Goal: Task Accomplishment & Management: Manage account settings

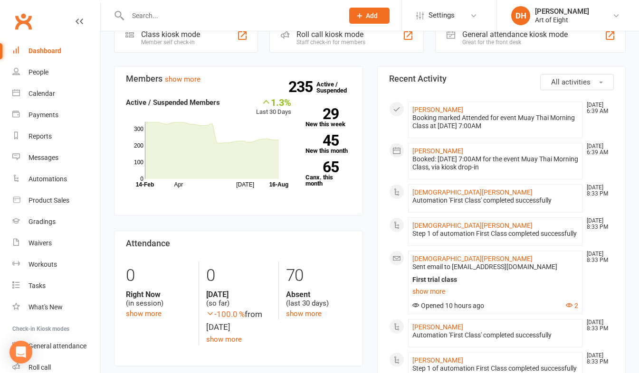
scroll to position [237, 0]
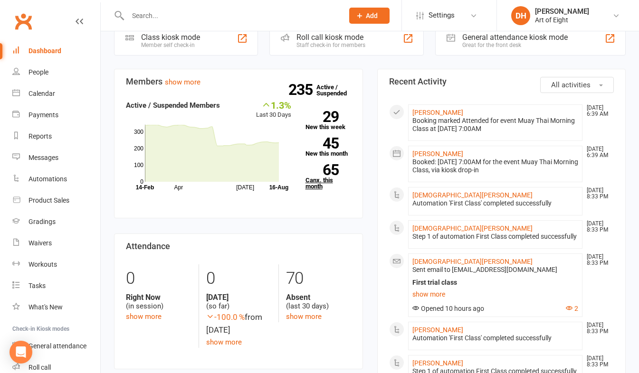
click at [309, 181] on link "65 Canx. this month" at bounding box center [328, 176] width 46 height 25
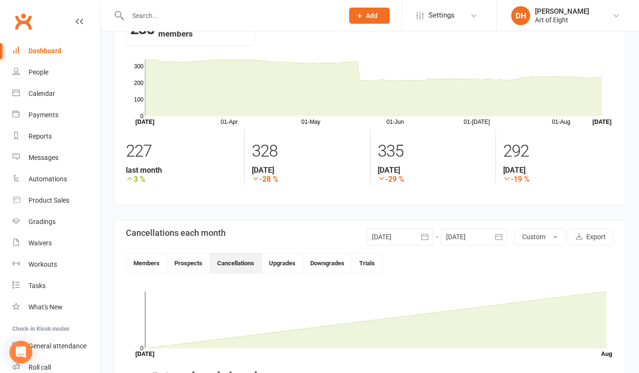
scroll to position [22, 0]
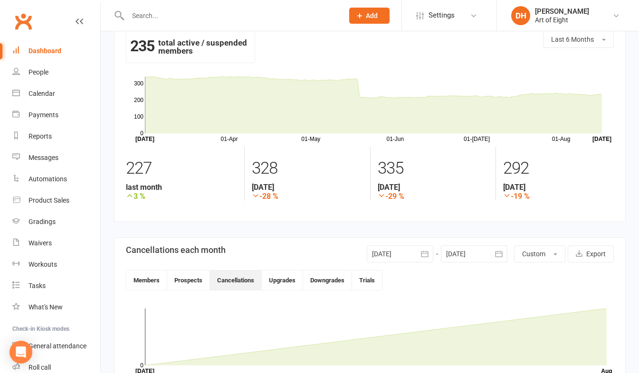
click at [426, 255] on icon "button" at bounding box center [424, 253] width 9 height 9
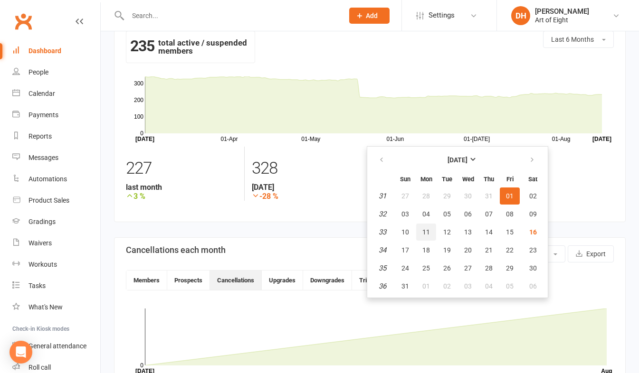
click at [426, 231] on span "11" at bounding box center [426, 232] width 8 height 8
type input "[DATE]"
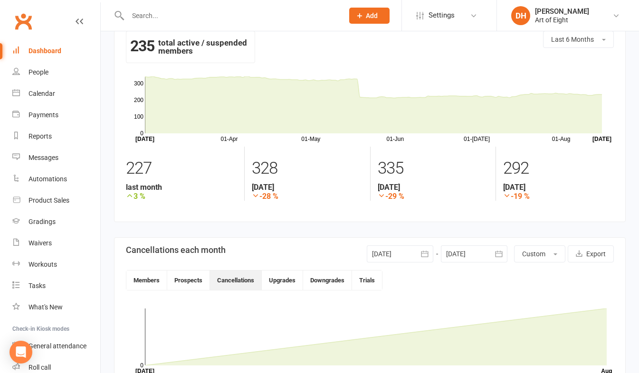
scroll to position [0, 0]
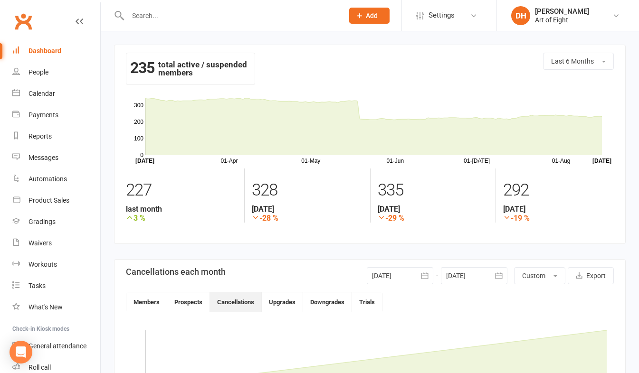
click at [497, 273] on icon "button" at bounding box center [498, 276] width 7 height 6
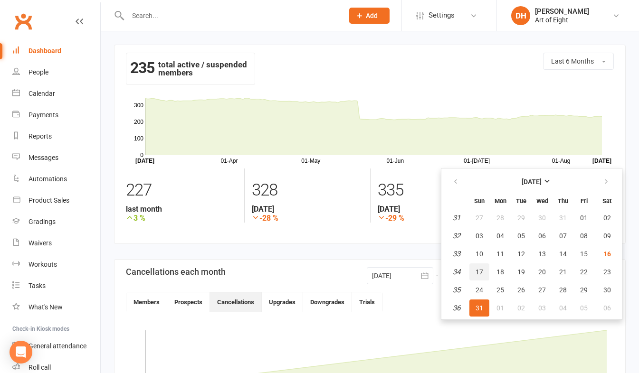
click at [477, 269] on span "17" at bounding box center [479, 272] width 8 height 8
type input "[DATE]"
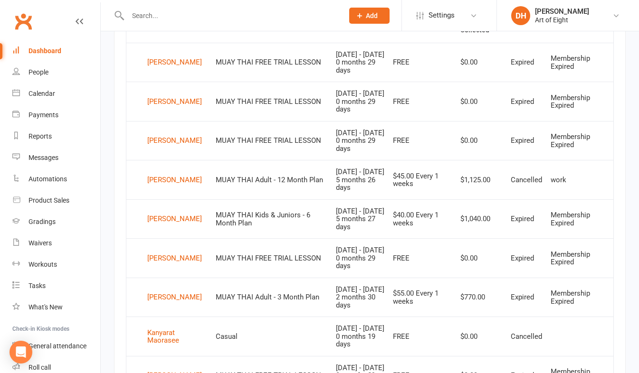
scroll to position [427, 0]
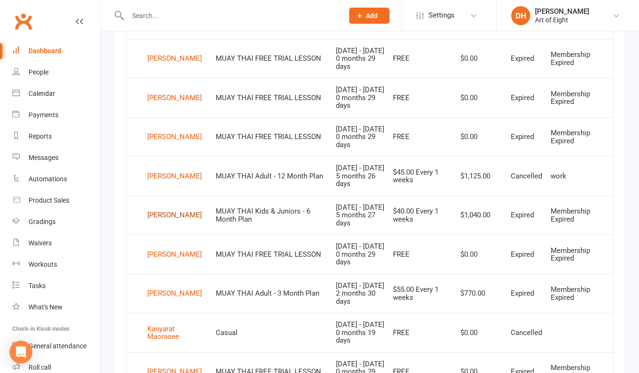
click at [151, 214] on div "[PERSON_NAME]" at bounding box center [174, 215] width 55 height 14
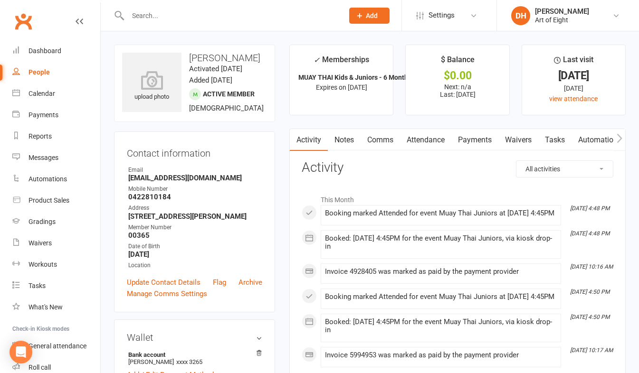
click at [476, 137] on link "Payments" at bounding box center [474, 140] width 47 height 22
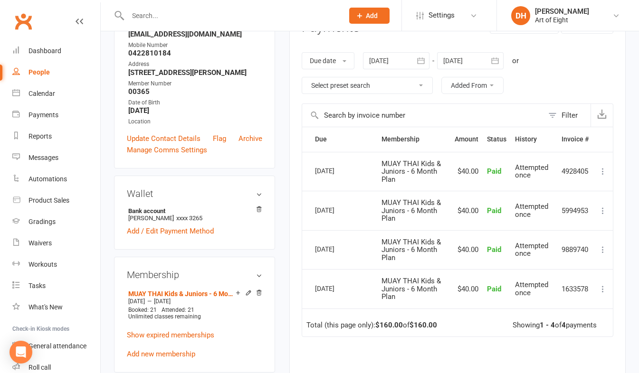
scroll to position [142, 0]
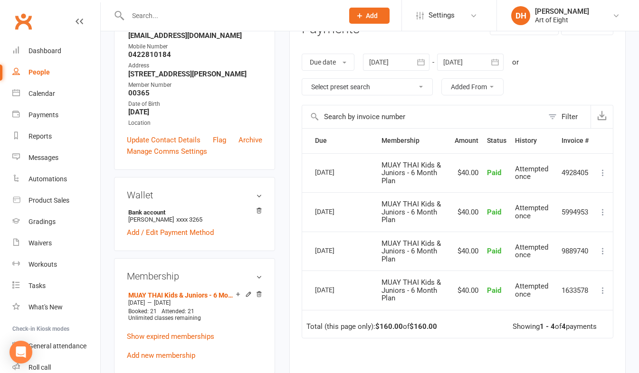
click at [338, 161] on td "[DATE]" at bounding box center [344, 172] width 66 height 39
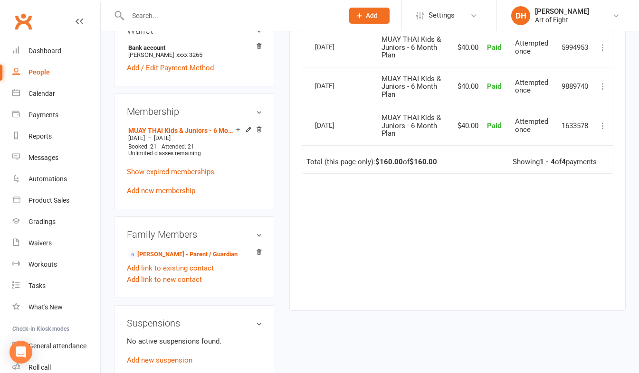
scroll to position [332, 0]
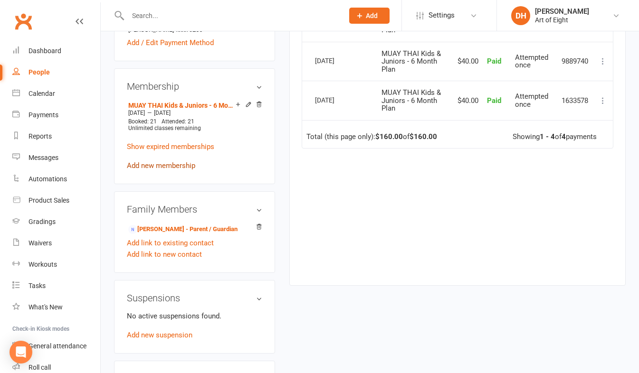
click at [161, 170] on link "Add new membership" at bounding box center [161, 165] width 68 height 9
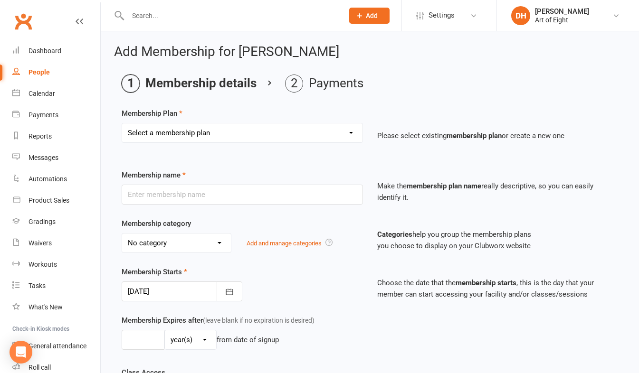
drag, startPoint x: 353, startPoint y: 135, endPoint x: 347, endPoint y: 138, distance: 7.0
click at [353, 135] on select "Select a membership plan Create new Membership Plan MUAY THAI Adult - 12 Month …" at bounding box center [242, 132] width 240 height 19
select select "9"
click at [122, 123] on select "Select a membership plan Create new Membership Plan MUAY THAI Adult - 12 Month …" at bounding box center [242, 132] width 240 height 19
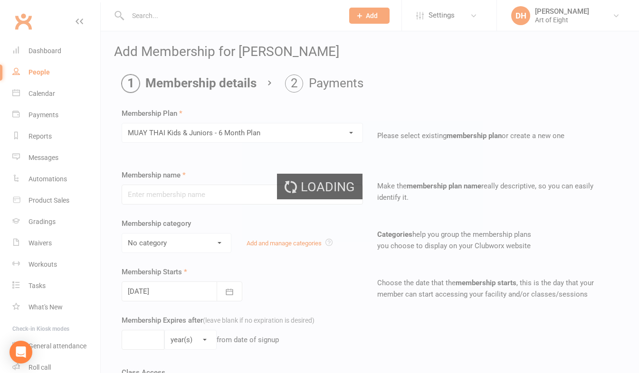
type input "MUAY THAI Kids & Juniors - 6 Month Plan"
select select "3"
type input "6"
select select "2"
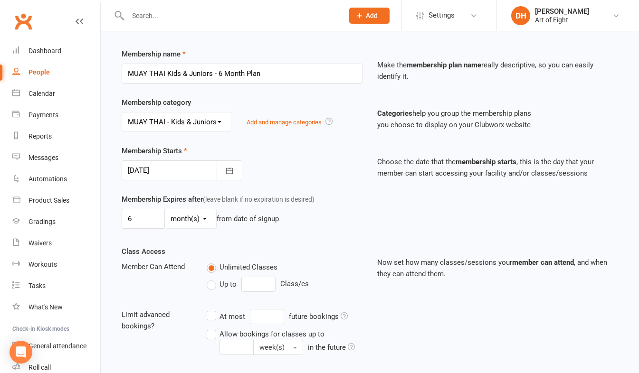
scroll to position [142, 0]
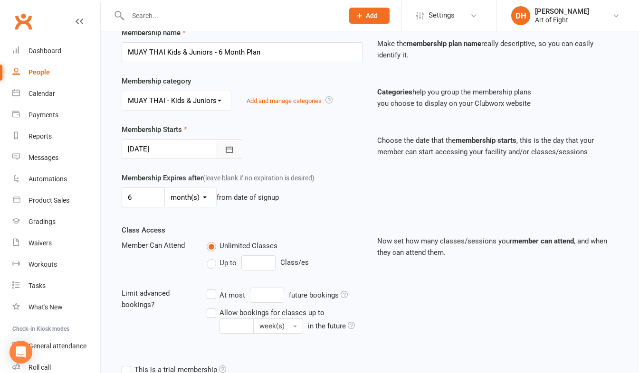
click at [226, 151] on icon "button" at bounding box center [229, 149] width 9 height 9
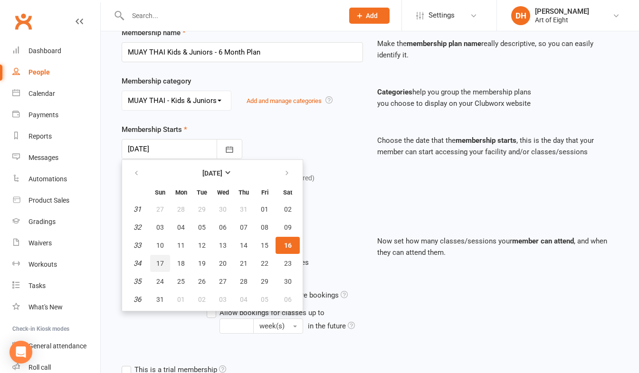
click at [161, 260] on span "17" at bounding box center [160, 264] width 8 height 8
type input "[DATE]"
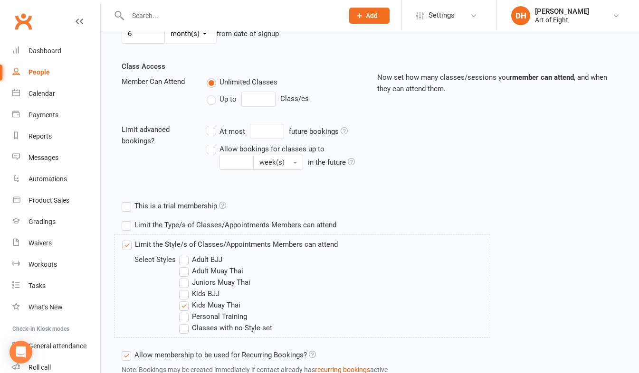
scroll to position [378, 0]
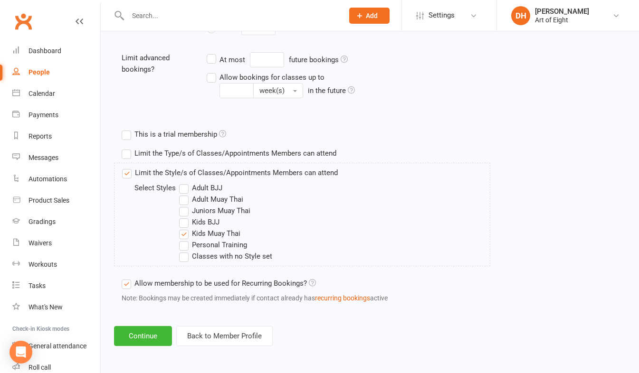
click at [182, 236] on label "Kids Muay Thai" at bounding box center [209, 233] width 61 height 11
click at [182, 228] on input "Kids Muay Thai" at bounding box center [182, 228] width 6 height 0
click at [182, 210] on label "Juniors Muay Thai" at bounding box center [214, 210] width 71 height 11
click at [182, 205] on input "Juniors Muay Thai" at bounding box center [182, 205] width 6 height 0
click at [143, 339] on button "Continue" at bounding box center [143, 336] width 58 height 20
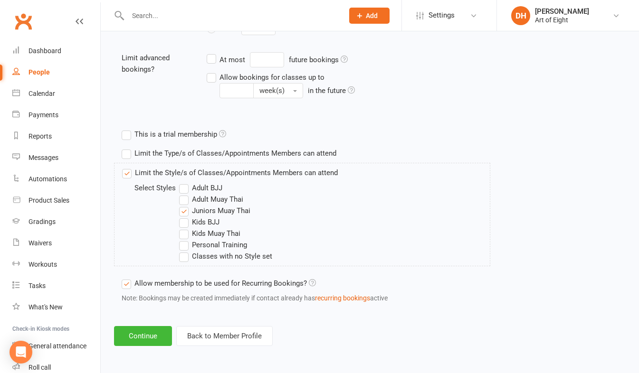
scroll to position [0, 0]
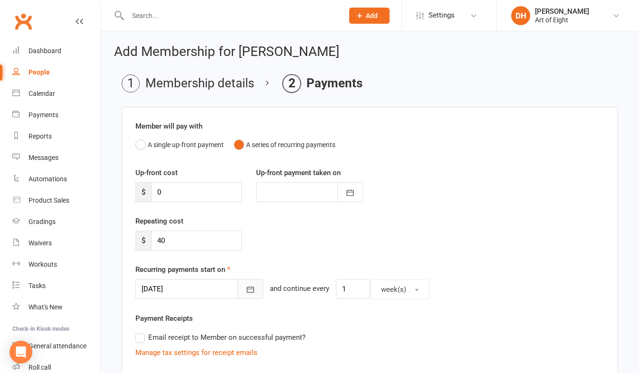
click at [247, 293] on icon "button" at bounding box center [250, 290] width 7 height 6
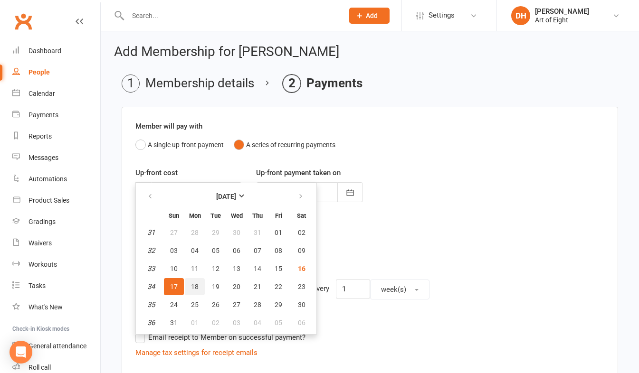
click at [196, 286] on span "18" at bounding box center [195, 287] width 8 height 8
type input "[DATE]"
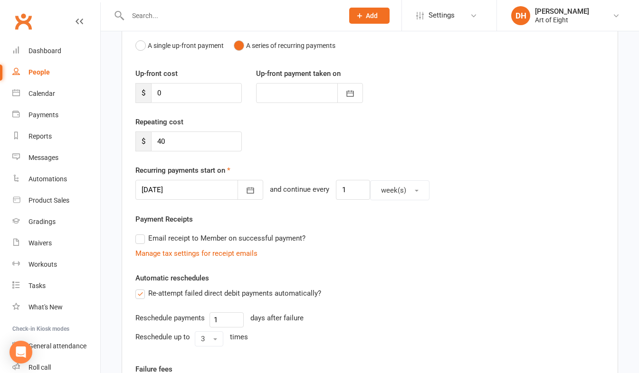
scroll to position [279, 0]
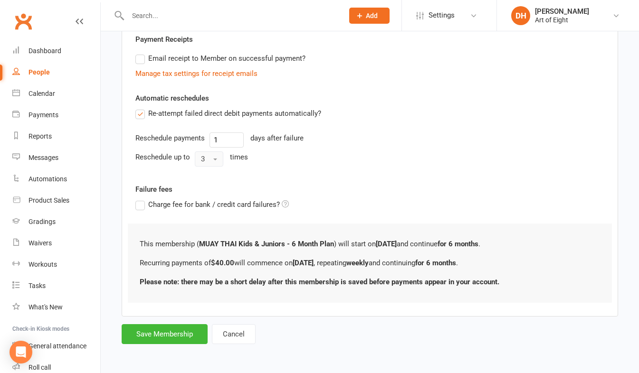
click at [212, 158] on button "3" at bounding box center [209, 158] width 28 height 15
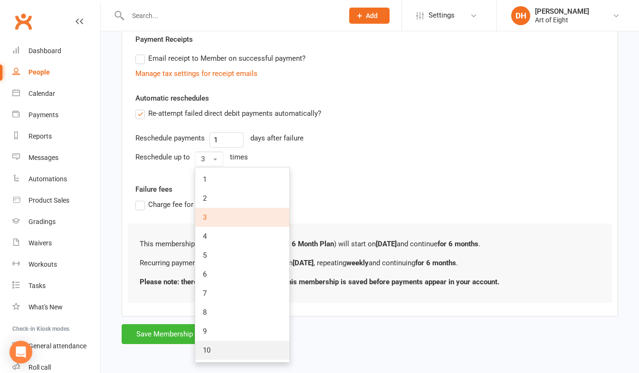
click at [208, 352] on span "10" at bounding box center [207, 350] width 8 height 9
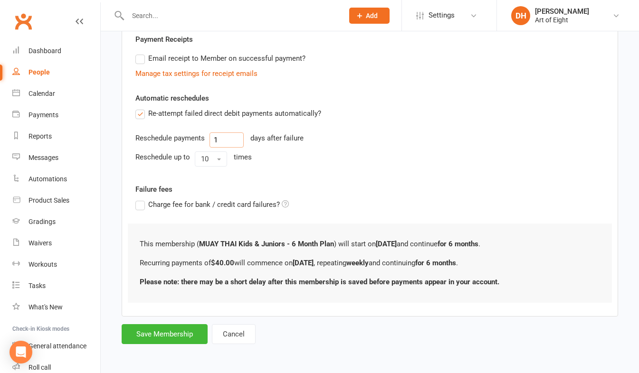
click at [222, 143] on input "1" at bounding box center [226, 139] width 34 height 15
type input "2"
type input "3"
click at [184, 328] on button "Save Membership" at bounding box center [165, 334] width 86 height 20
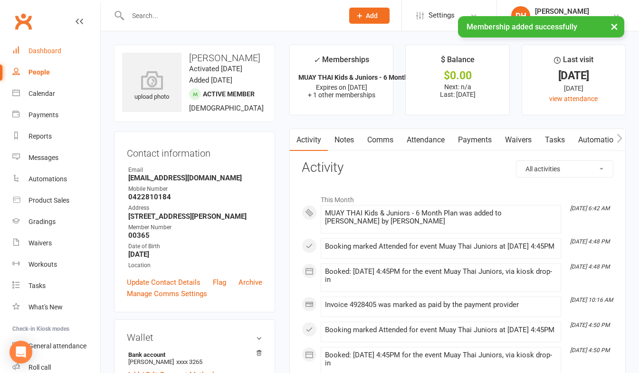
click at [43, 51] on div "Dashboard" at bounding box center [44, 51] width 33 height 8
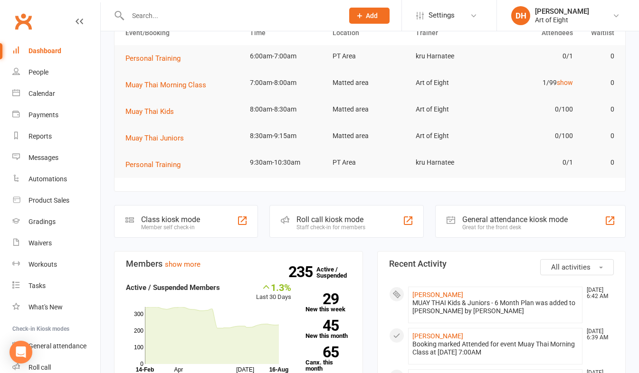
scroll to position [142, 0]
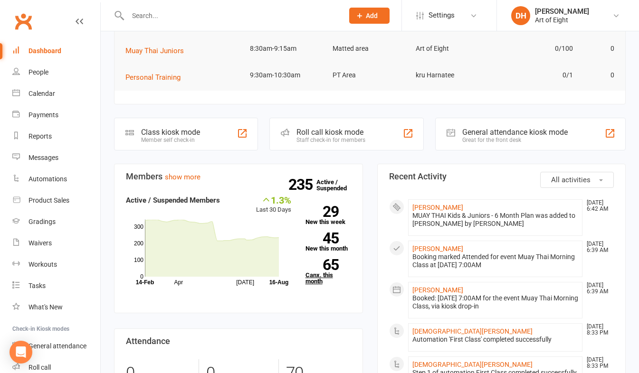
click at [318, 274] on link "65 Canx. this month" at bounding box center [328, 271] width 46 height 25
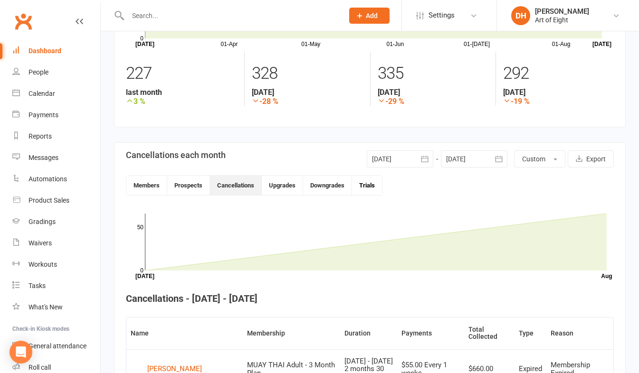
scroll to position [117, 0]
click at [425, 158] on icon "button" at bounding box center [424, 158] width 9 height 9
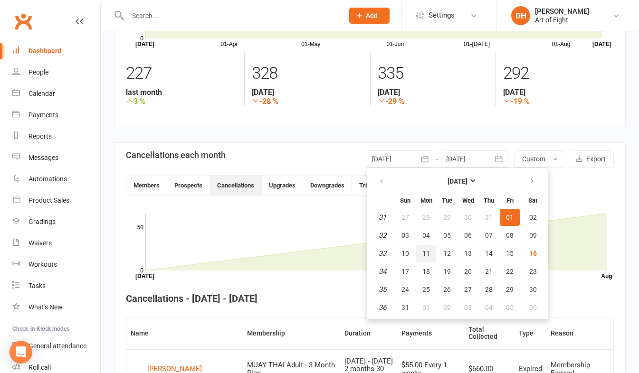
click at [425, 253] on span "11" at bounding box center [426, 254] width 8 height 8
type input "[DATE]"
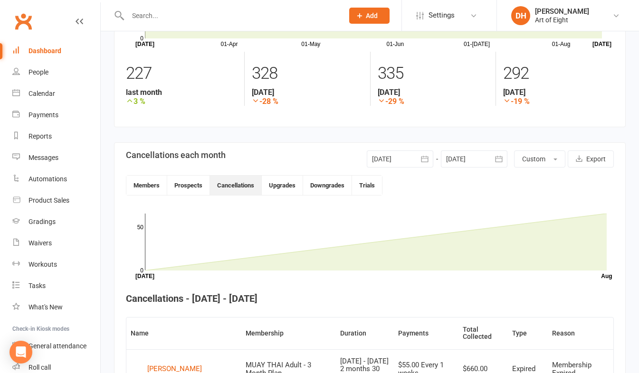
click at [494, 159] on icon "button" at bounding box center [498, 158] width 9 height 9
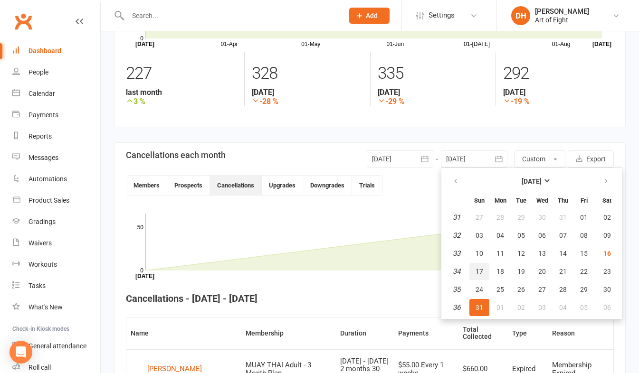
click at [479, 268] on span "17" at bounding box center [479, 272] width 8 height 8
type input "[DATE]"
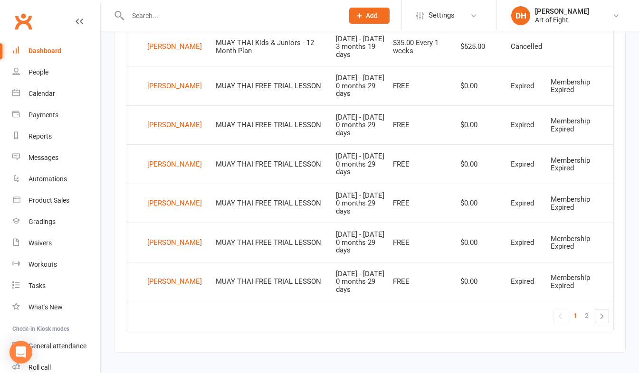
scroll to position [761, 0]
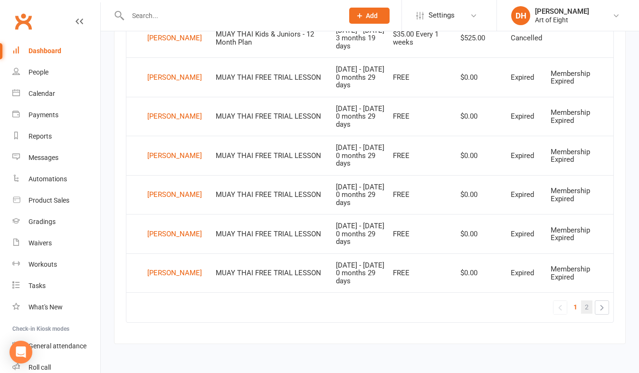
click at [588, 308] on link "2" at bounding box center [586, 307] width 11 height 13
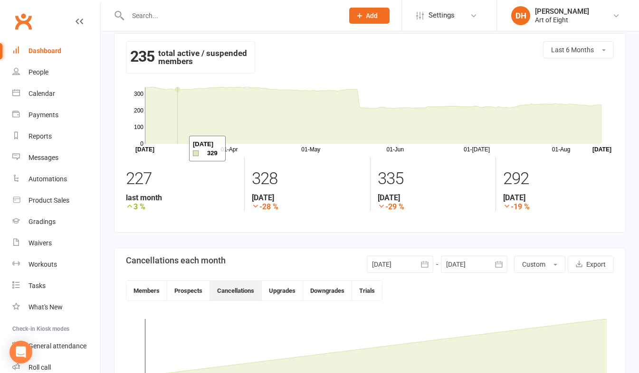
scroll to position [0, 0]
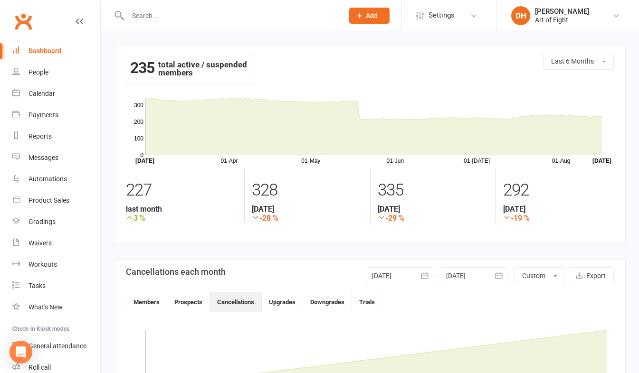
drag, startPoint x: 48, startPoint y: 47, endPoint x: 46, endPoint y: 39, distance: 7.8
click at [48, 47] on div "Dashboard" at bounding box center [44, 51] width 33 height 8
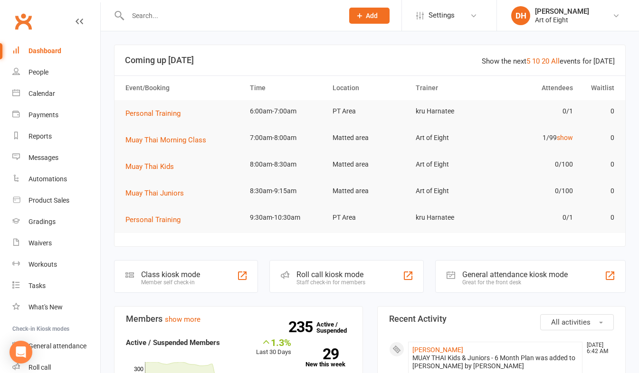
click at [160, 14] on input "text" at bounding box center [231, 15] width 212 height 13
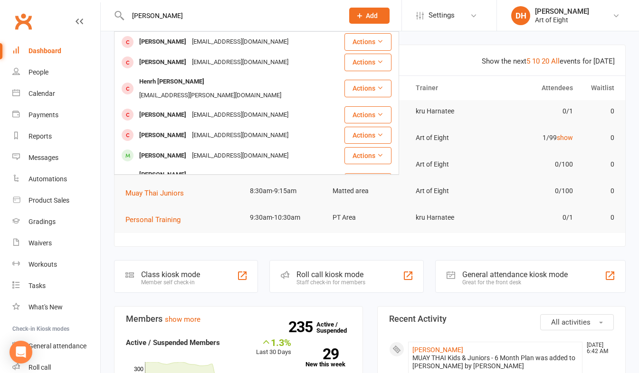
scroll to position [266, 0]
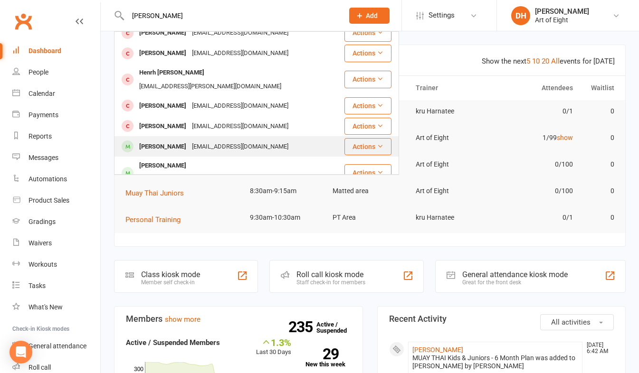
type input "[PERSON_NAME]"
click at [146, 140] on div "[PERSON_NAME]" at bounding box center [162, 147] width 53 height 14
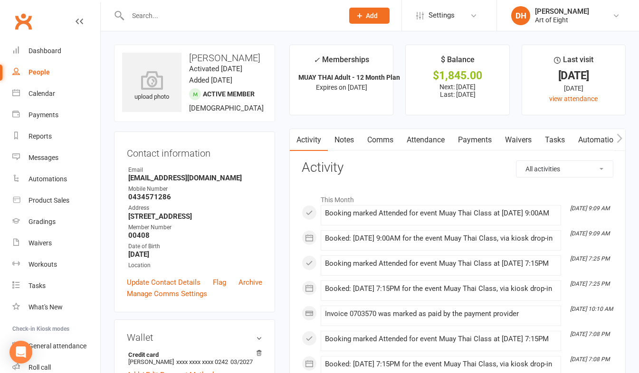
click at [468, 139] on link "Payments" at bounding box center [474, 140] width 47 height 22
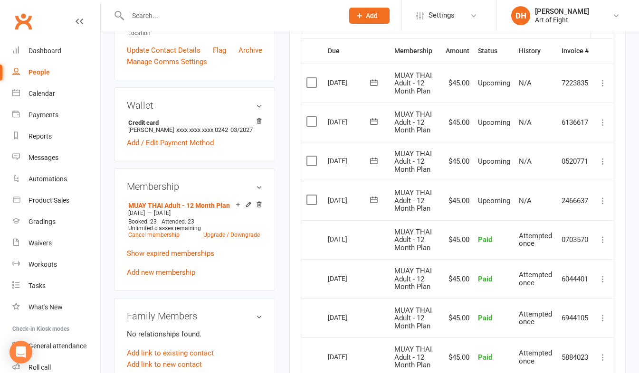
scroll to position [237, 0]
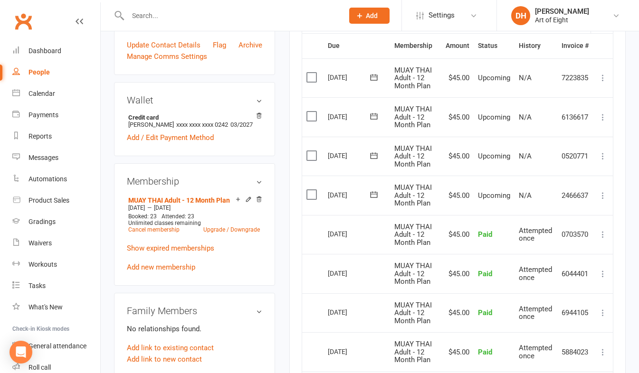
click at [602, 194] on icon at bounding box center [602, 195] width 9 height 9
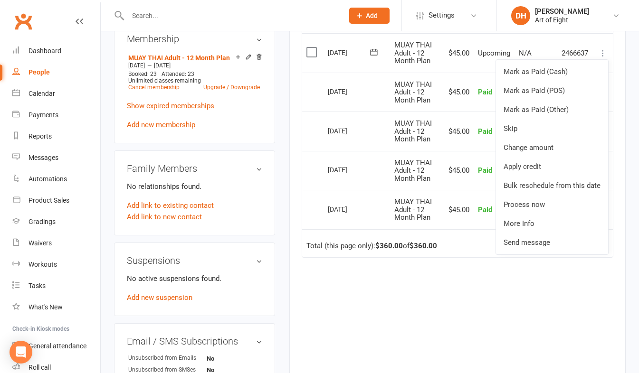
scroll to position [427, 0]
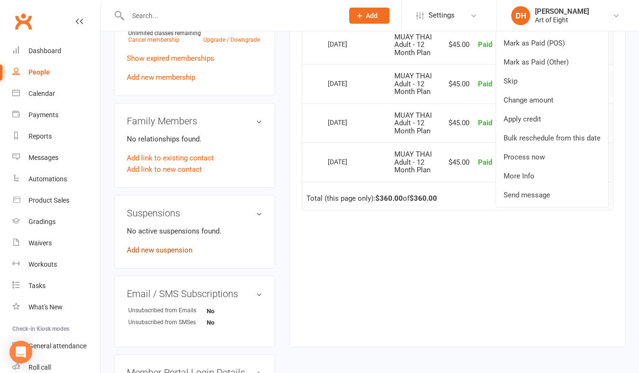
click at [162, 255] on link "Add new suspension" at bounding box center [160, 250] width 66 height 9
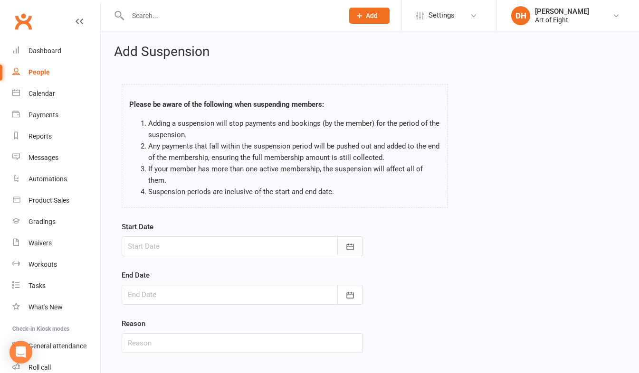
click at [347, 245] on icon "button" at bounding box center [349, 246] width 9 height 9
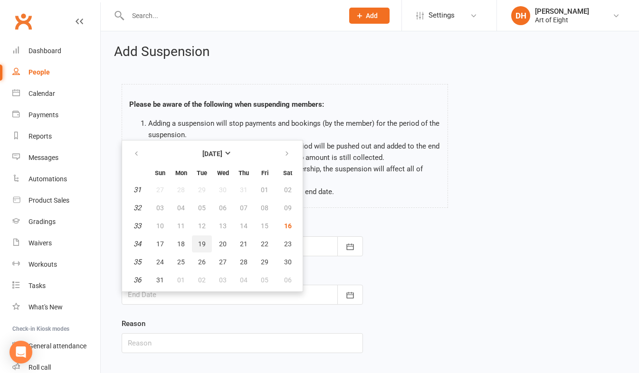
click at [200, 245] on span "19" at bounding box center [202, 244] width 8 height 8
type input "[DATE]"
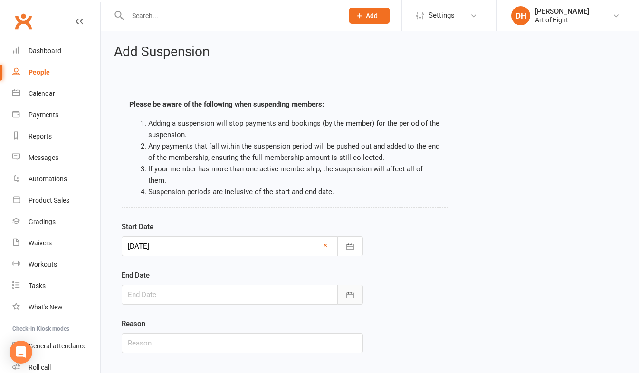
click at [346, 290] on button "button" at bounding box center [350, 295] width 26 height 20
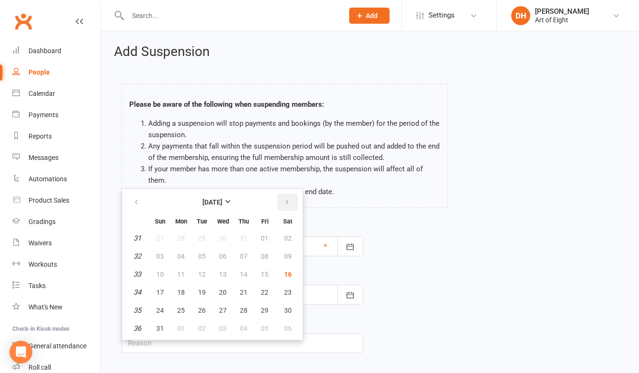
click at [283, 205] on icon "button" at bounding box center [286, 202] width 7 height 8
click at [200, 237] on span "02" at bounding box center [202, 239] width 8 height 8
type input "[DATE]"
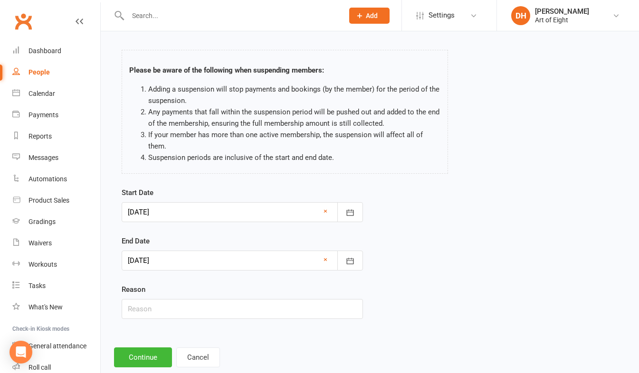
scroll to position [56, 0]
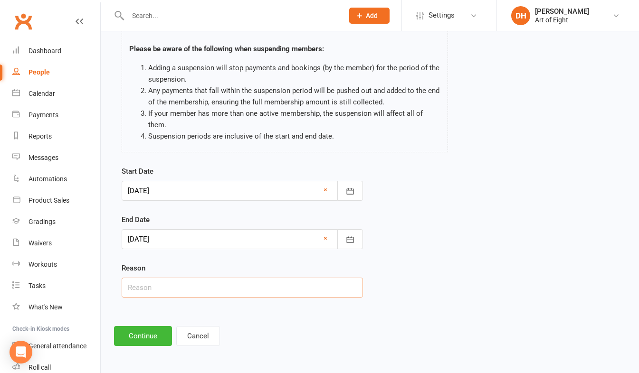
click at [202, 287] on input "text" at bounding box center [242, 288] width 241 height 20
type input "holiday"
click at [148, 335] on button "Continue" at bounding box center [143, 336] width 58 height 20
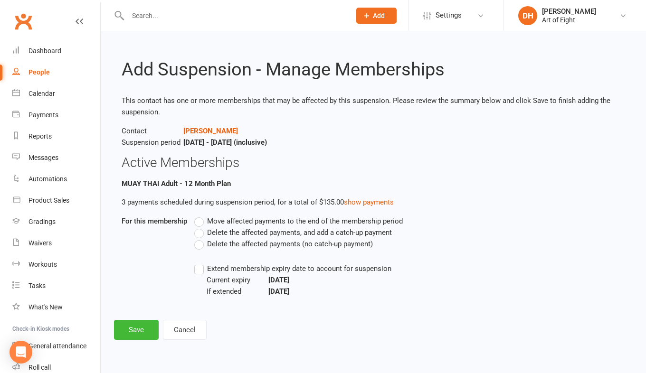
click at [200, 247] on label "Delete the affected payments (no catch-up payment)" at bounding box center [283, 243] width 179 height 11
click at [200, 238] on input "Delete the affected payments (no catch-up payment)" at bounding box center [197, 238] width 6 height 0
click at [202, 273] on label "Extend membership expiry date to account for suspension" at bounding box center [292, 268] width 197 height 11
click at [200, 263] on input "Extend membership expiry date to account for suspension" at bounding box center [197, 263] width 6 height 0
click at [141, 329] on button "Save" at bounding box center [136, 330] width 45 height 20
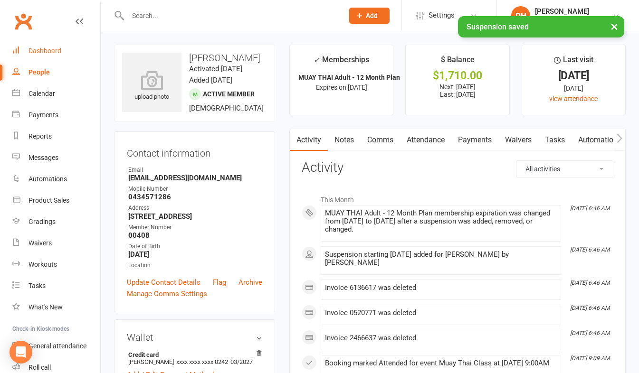
click at [48, 50] on div "Dashboard" at bounding box center [44, 51] width 33 height 8
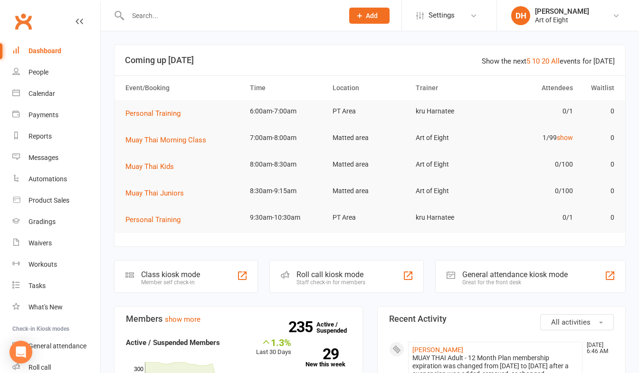
click at [169, 16] on input "text" at bounding box center [231, 15] width 212 height 13
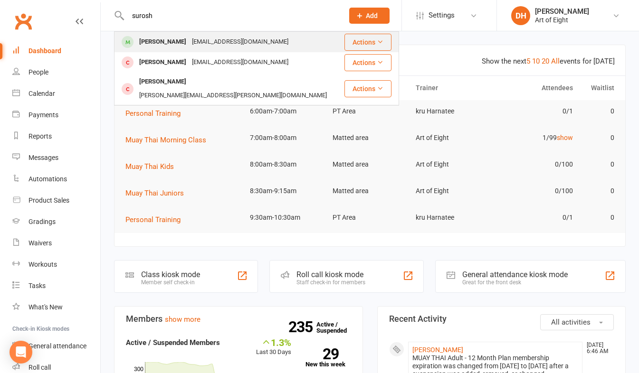
type input "surosh"
click at [153, 39] on div "[PERSON_NAME]" at bounding box center [162, 42] width 53 height 14
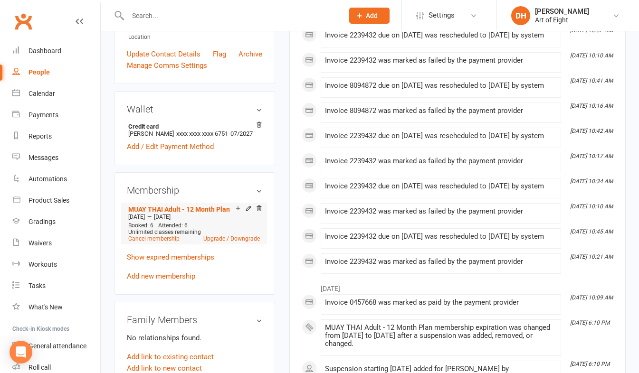
scroll to position [237, 0]
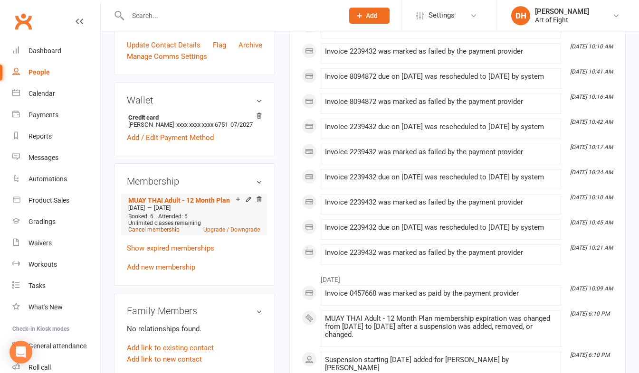
click at [155, 233] on link "Cancel membership" at bounding box center [153, 230] width 51 height 7
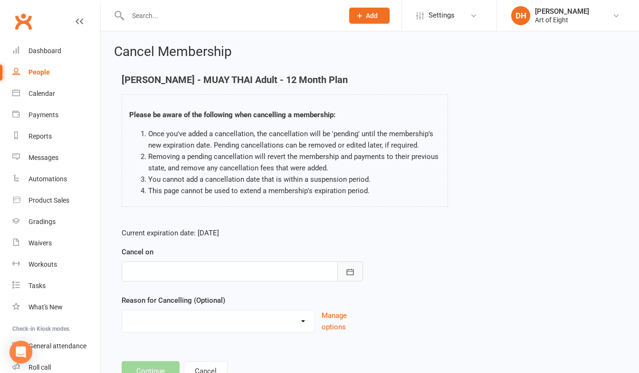
click at [342, 272] on button "button" at bounding box center [350, 272] width 26 height 20
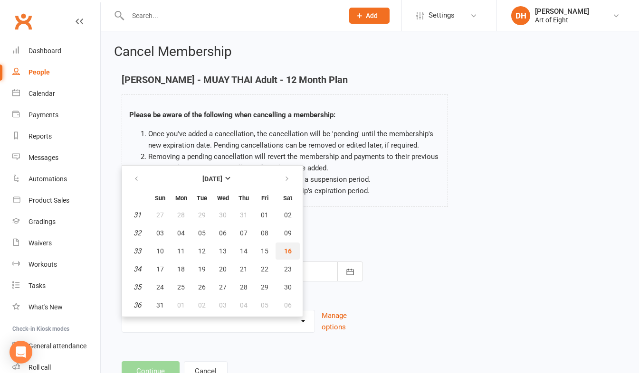
click at [287, 249] on span "16" at bounding box center [288, 251] width 8 height 8
type input "[DATE]"
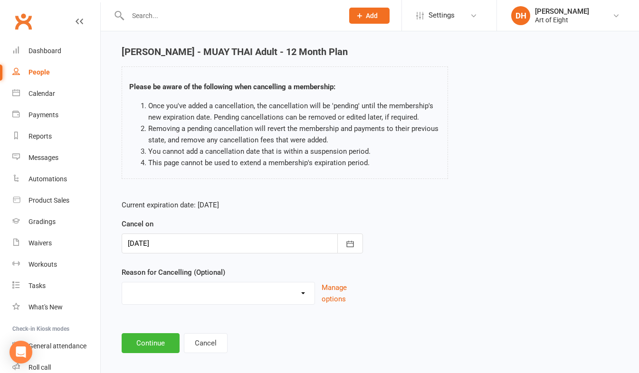
scroll to position [37, 0]
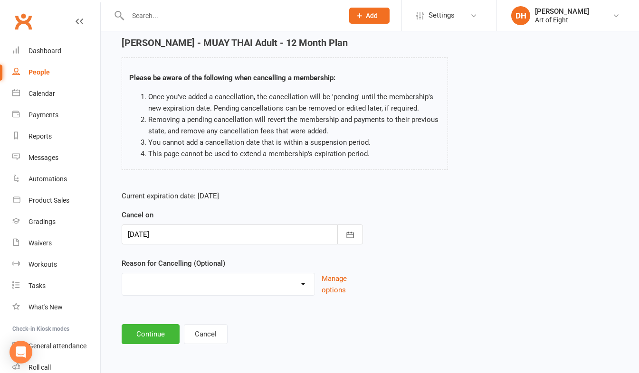
click at [304, 287] on select "Holiday Injury Other reason" at bounding box center [218, 283] width 192 height 19
select select "2"
click at [122, 274] on select "Holiday Injury Other reason" at bounding box center [218, 283] width 192 height 19
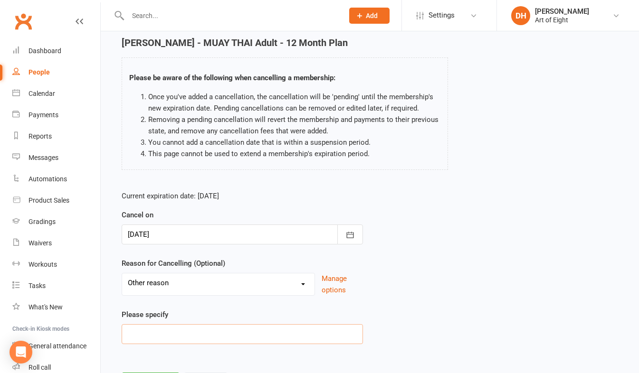
click at [155, 337] on input at bounding box center [242, 334] width 241 height 20
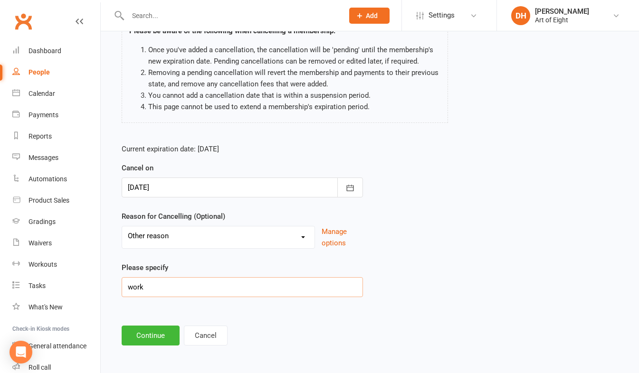
scroll to position [85, 0]
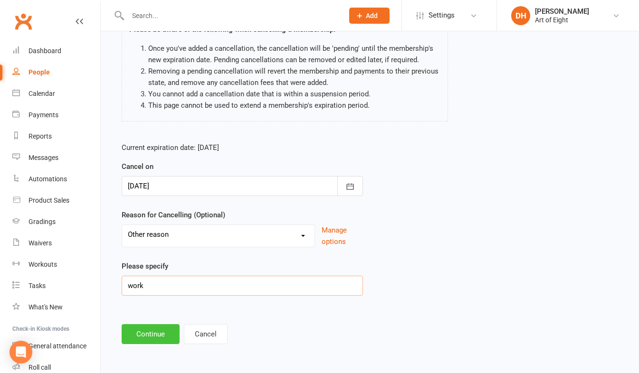
type input "work"
click at [161, 340] on button "Continue" at bounding box center [151, 334] width 58 height 20
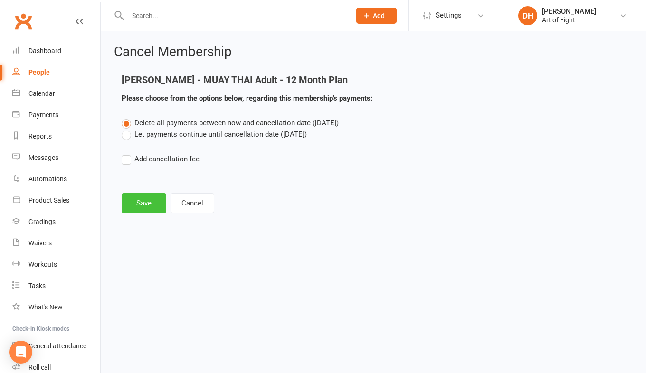
click at [153, 203] on button "Save" at bounding box center [144, 203] width 45 height 20
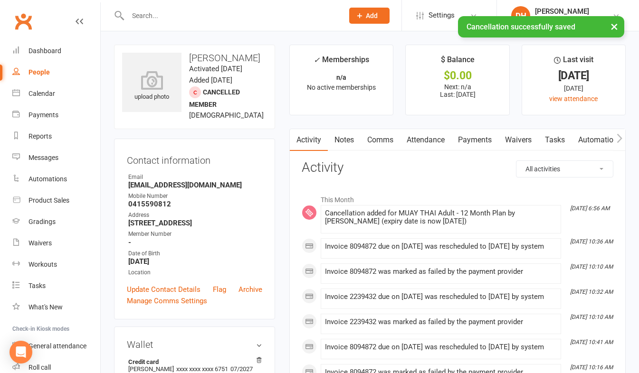
click at [469, 141] on link "Payments" at bounding box center [474, 140] width 47 height 22
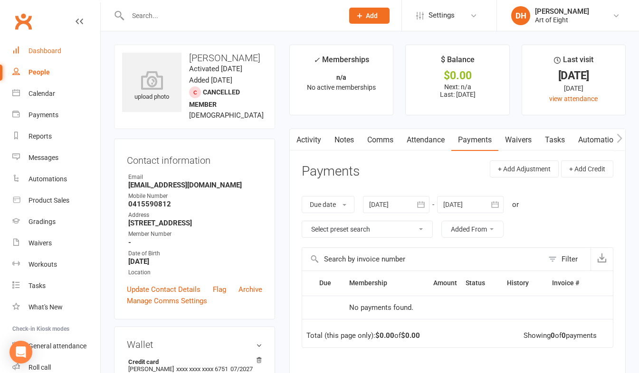
click at [38, 51] on div "Dashboard" at bounding box center [44, 51] width 33 height 8
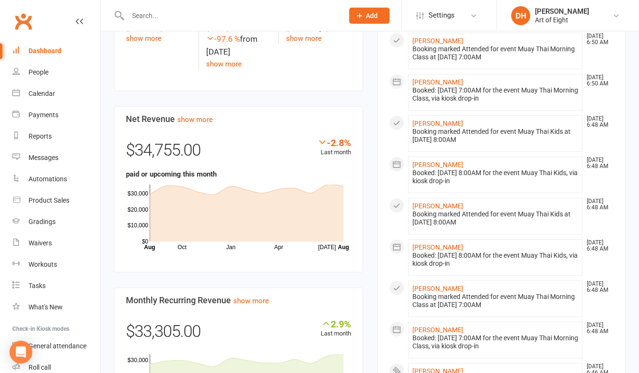
scroll to position [570, 0]
